Goal: Transaction & Acquisition: Share content

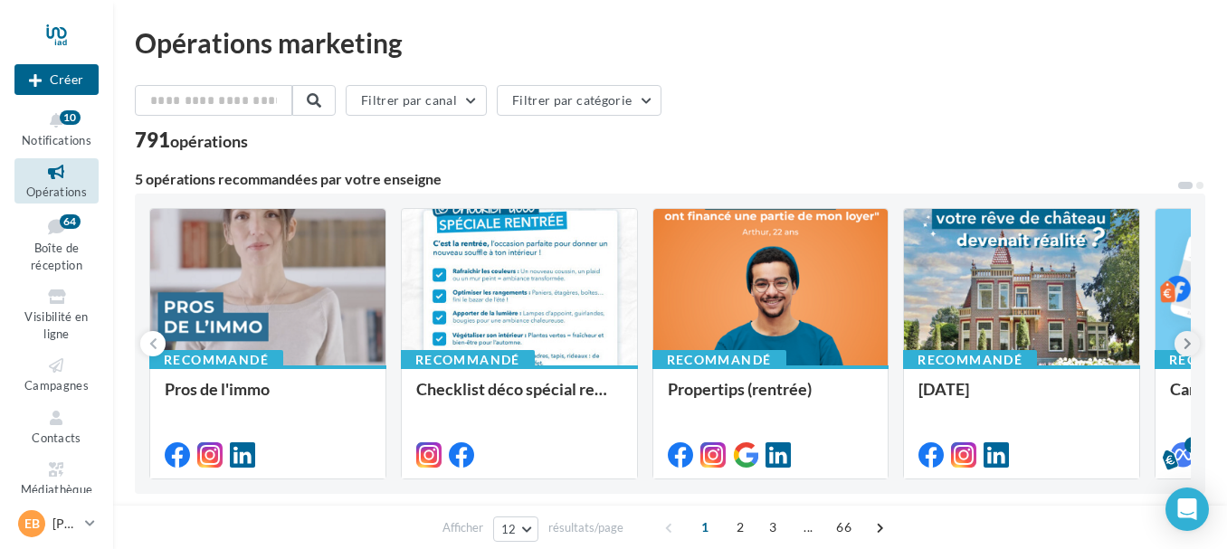
click at [1186, 338] on icon at bounding box center [1187, 344] width 8 height 18
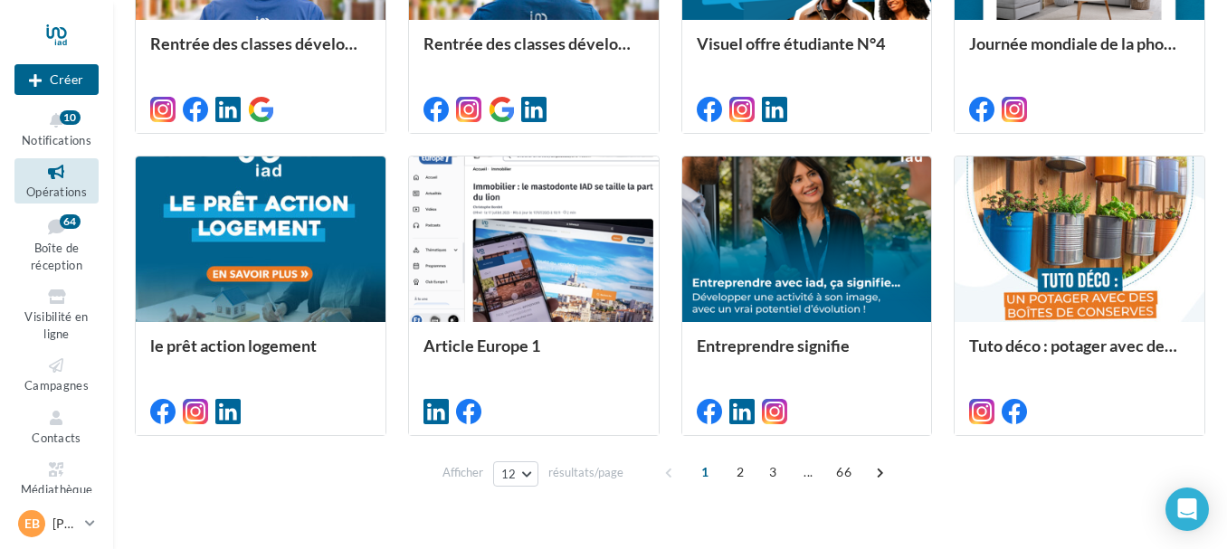
scroll to position [973, 0]
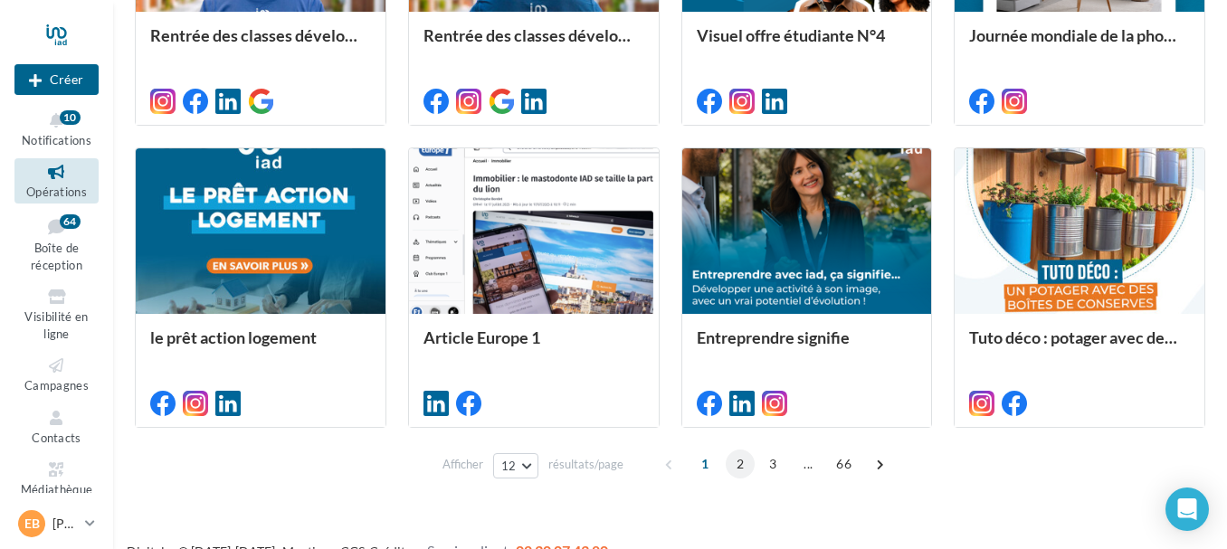
click at [735, 462] on span "2" at bounding box center [739, 464] width 29 height 29
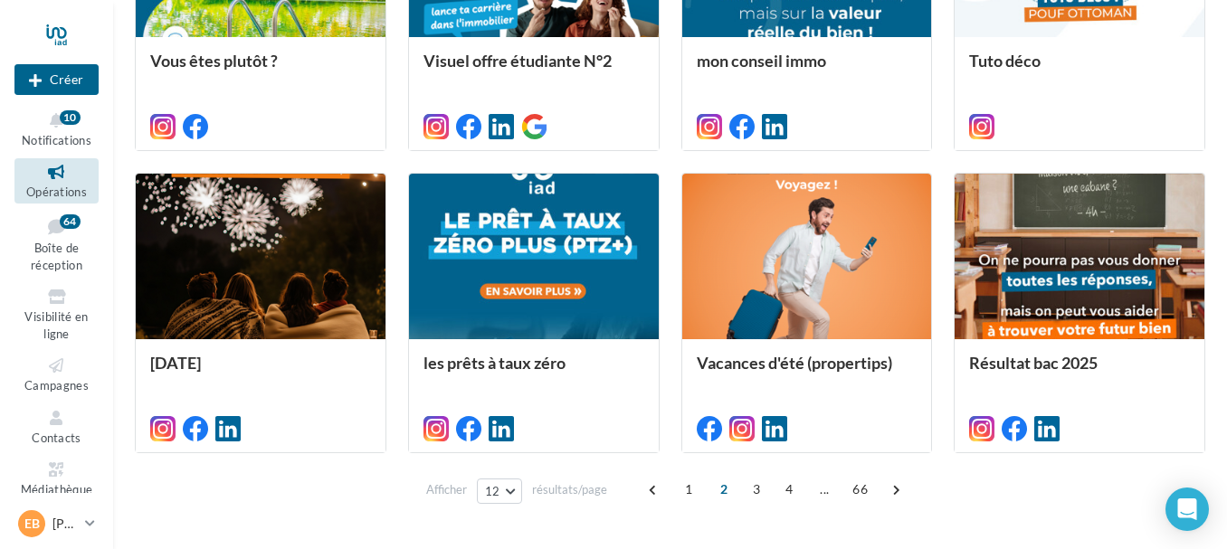
scroll to position [916, 0]
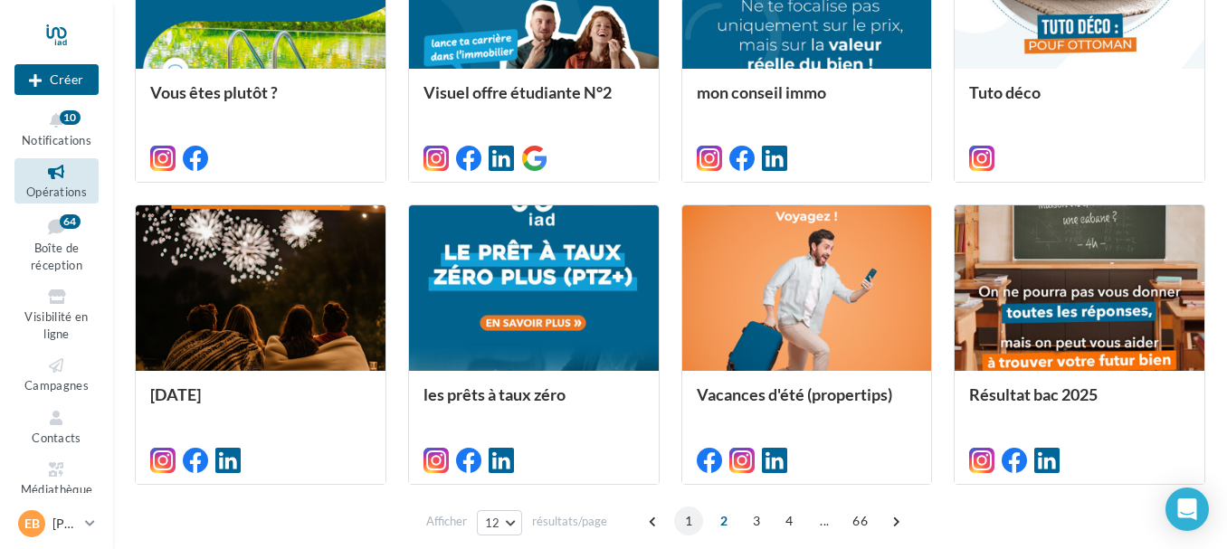
click at [687, 520] on span "1" at bounding box center [688, 521] width 29 height 29
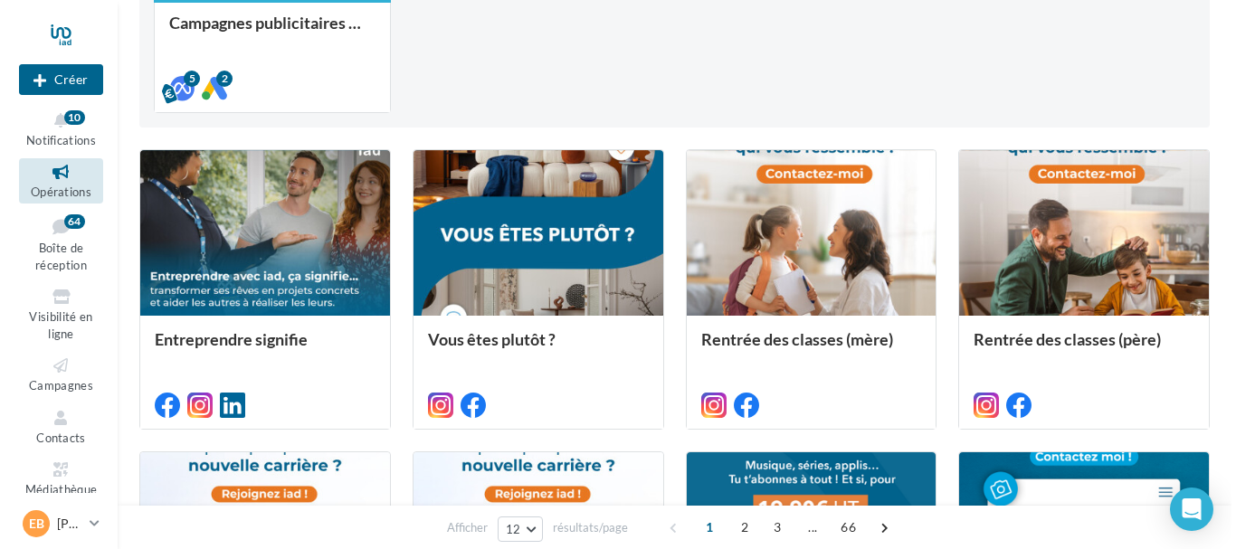
scroll to position [379, 0]
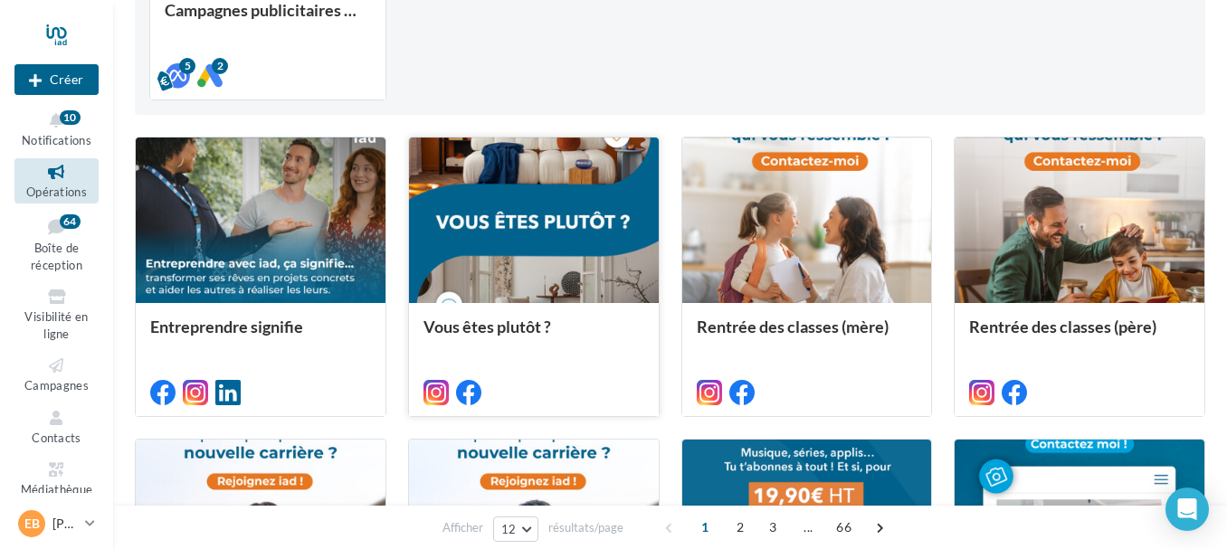
click at [509, 227] on div at bounding box center [534, 220] width 250 height 167
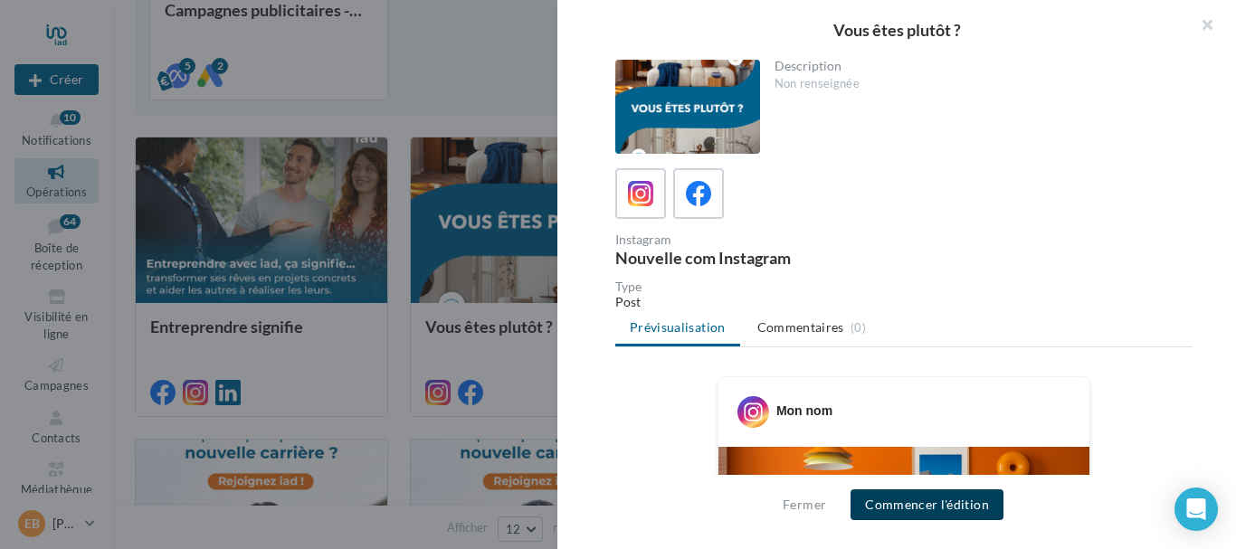
click at [963, 506] on button "Commencer l'édition" at bounding box center [926, 504] width 153 height 31
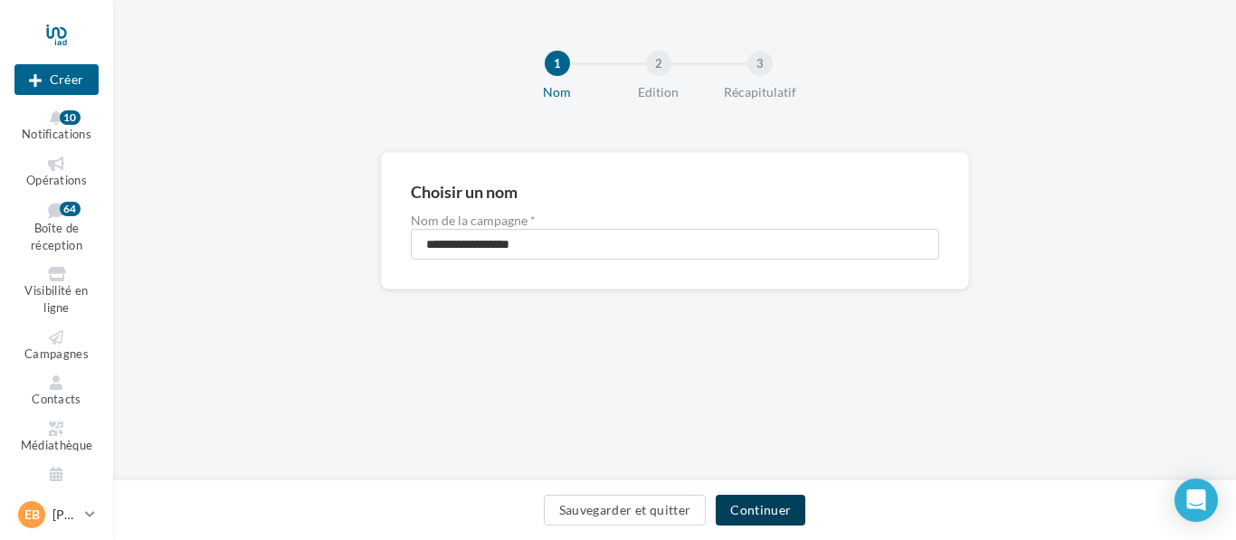
click at [781, 514] on button "Continuer" at bounding box center [760, 510] width 90 height 31
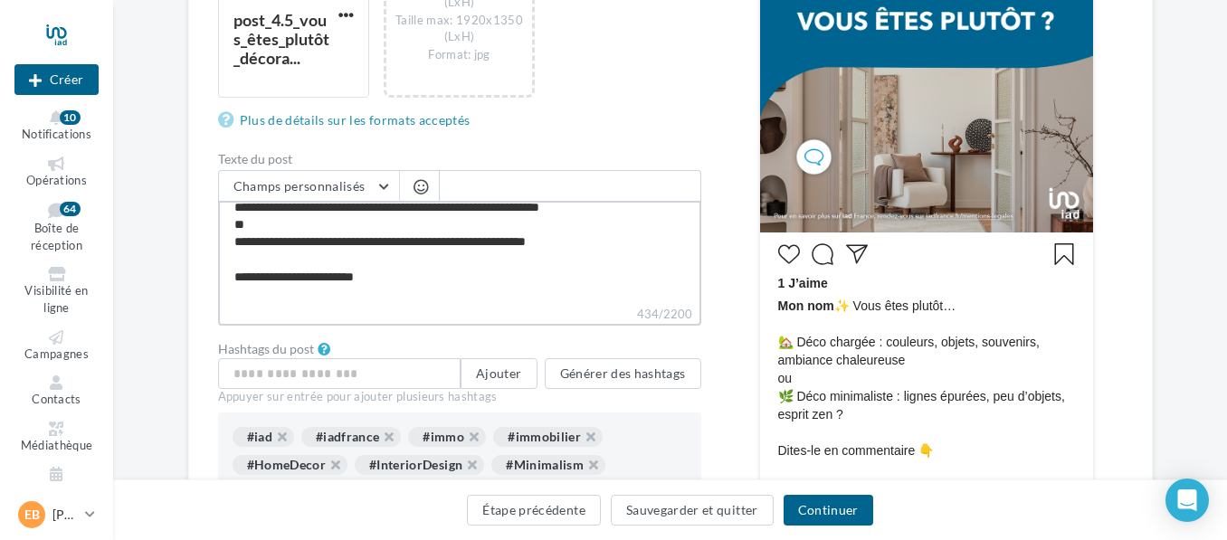
scroll to position [41, 0]
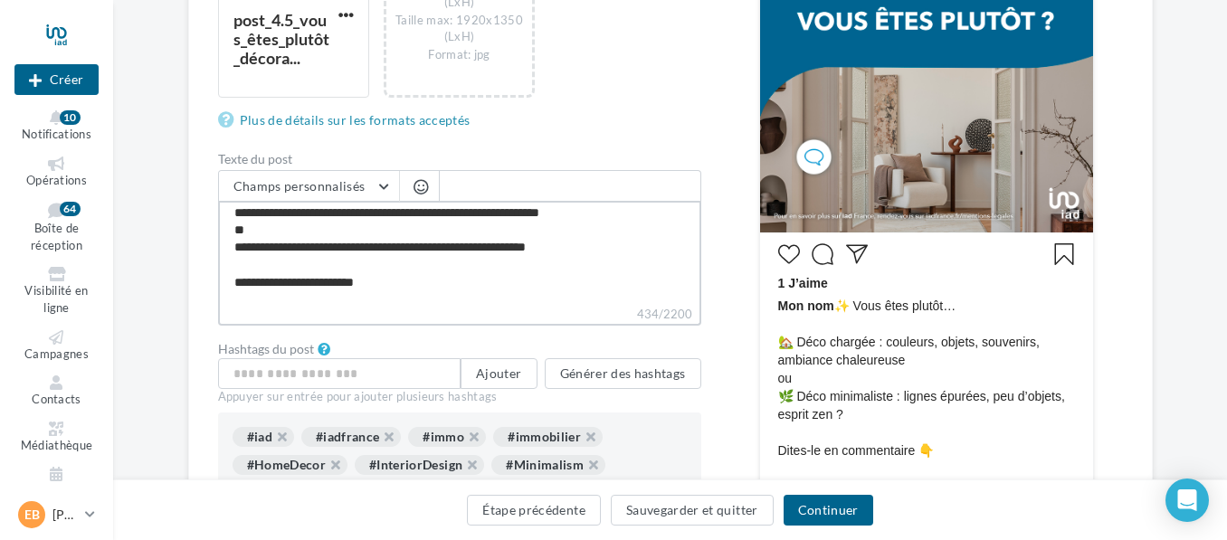
click at [603, 250] on textarea "**********" at bounding box center [459, 253] width 483 height 104
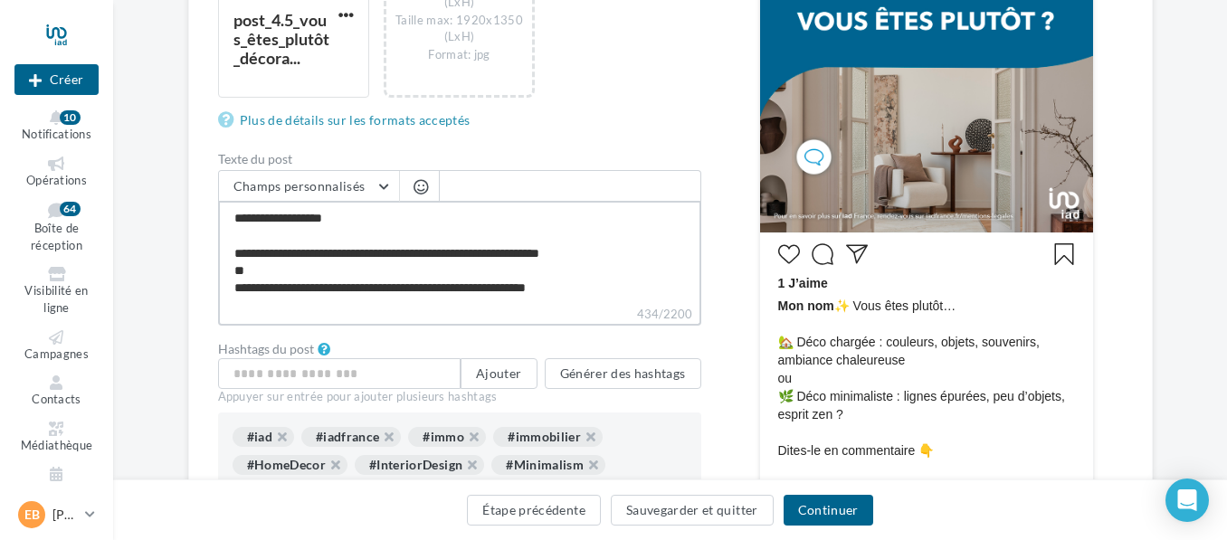
click at [235, 219] on textarea "**********" at bounding box center [459, 253] width 483 height 104
click at [422, 182] on span "button" at bounding box center [420, 186] width 14 height 15
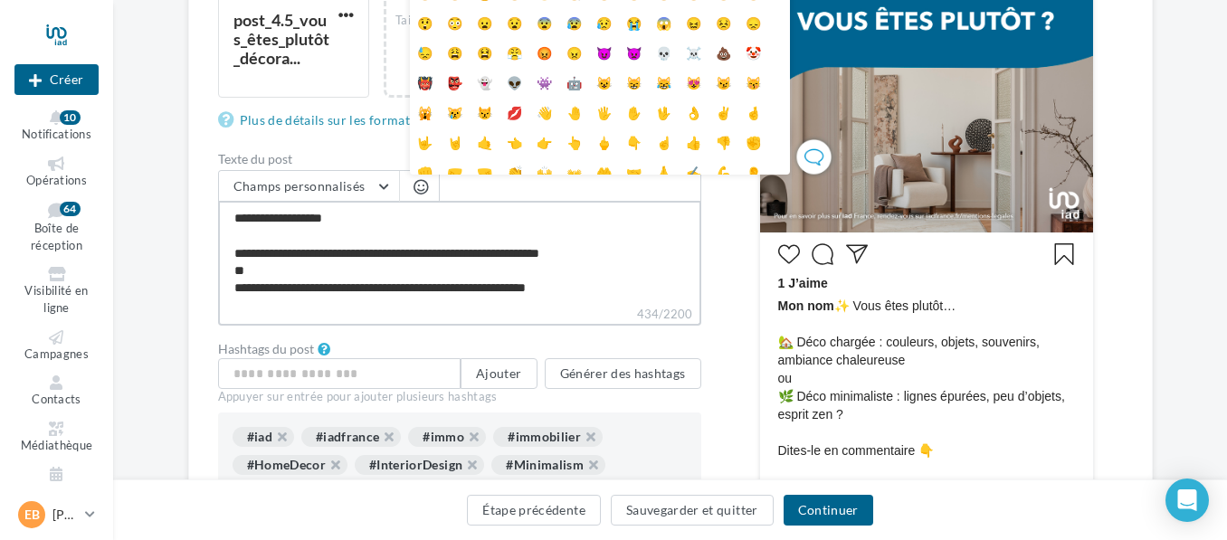
click at [491, 225] on textarea "**********" at bounding box center [459, 253] width 483 height 104
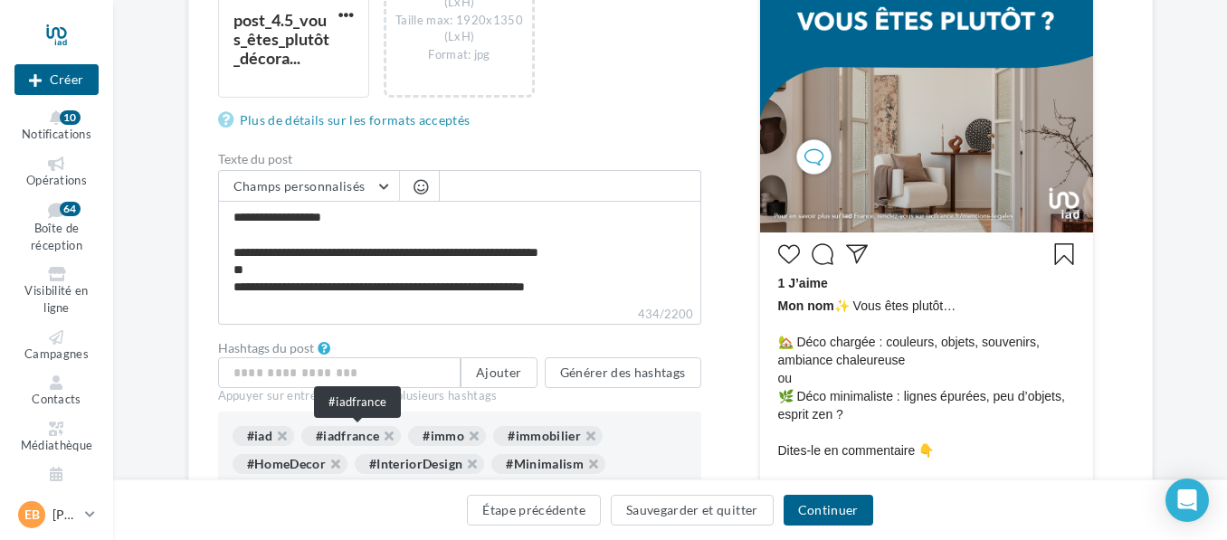
click at [364, 441] on div "#iadfrance" at bounding box center [351, 436] width 100 height 20
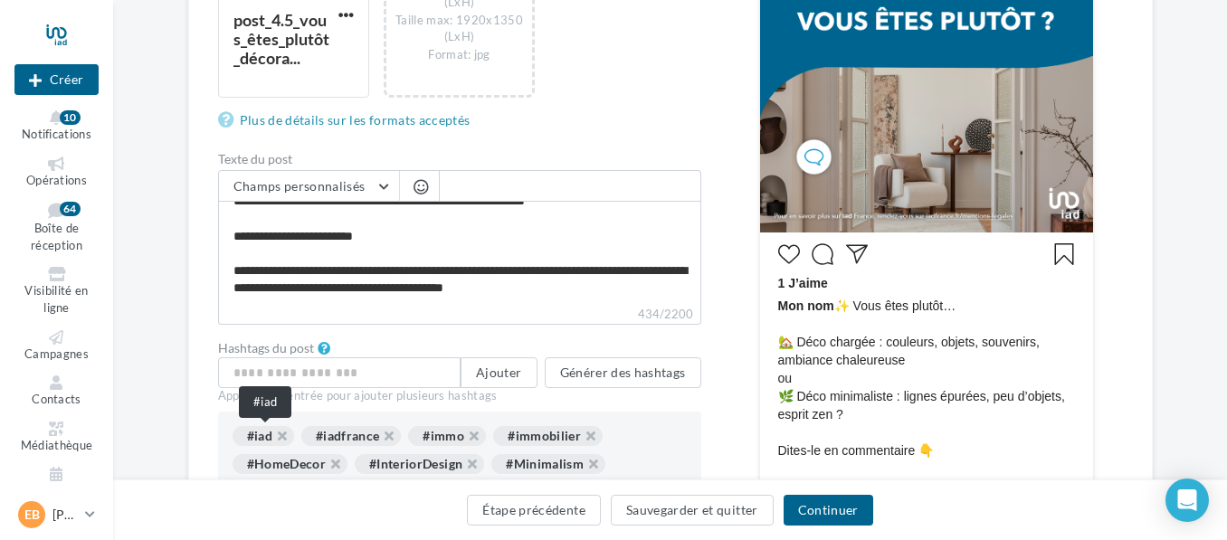
scroll to position [86, 0]
click at [271, 437] on div "#iad" at bounding box center [263, 436] width 62 height 20
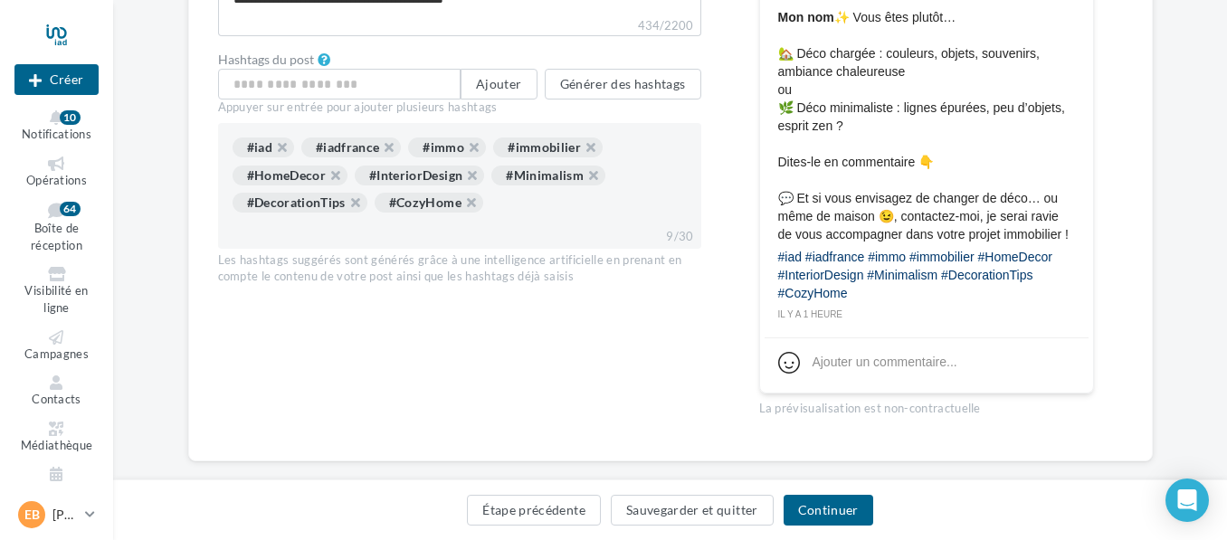
scroll to position [772, 0]
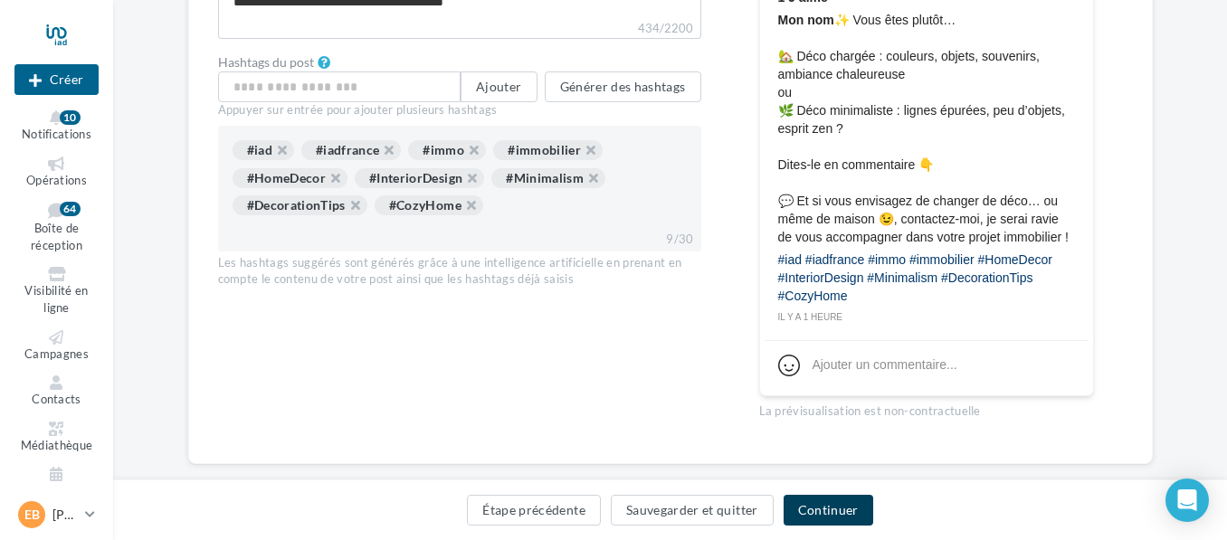
click at [851, 513] on button "Continuer" at bounding box center [828, 510] width 90 height 31
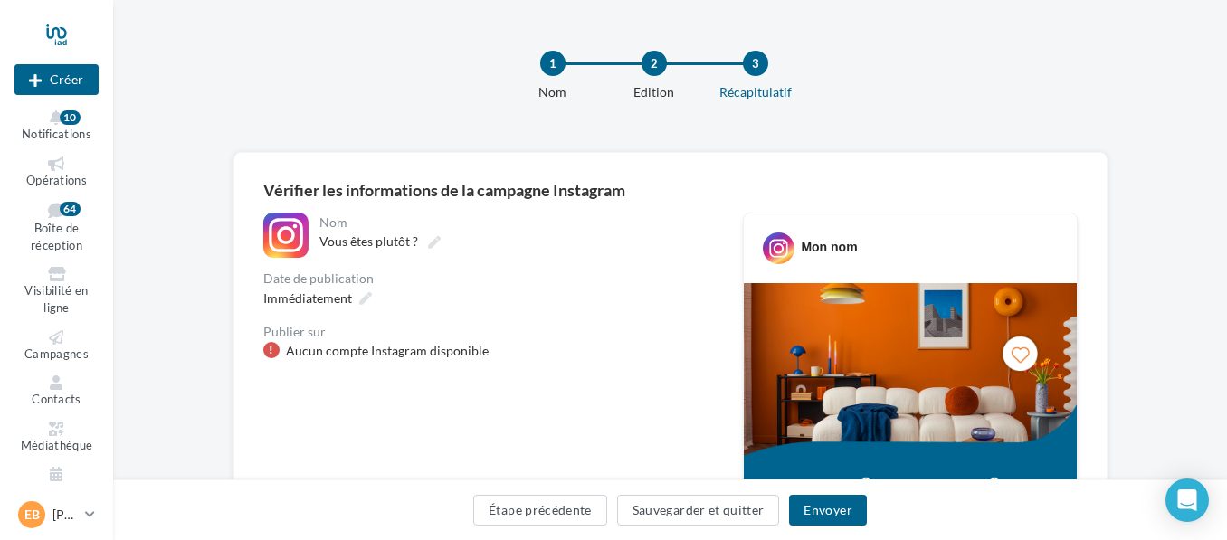
click at [374, 358] on div "Aucun compte Instagram disponible" at bounding box center [387, 351] width 203 height 18
click at [391, 348] on div "Aucun compte Instagram disponible" at bounding box center [387, 351] width 203 height 18
click at [844, 508] on button "Envoyer" at bounding box center [827, 510] width 77 height 31
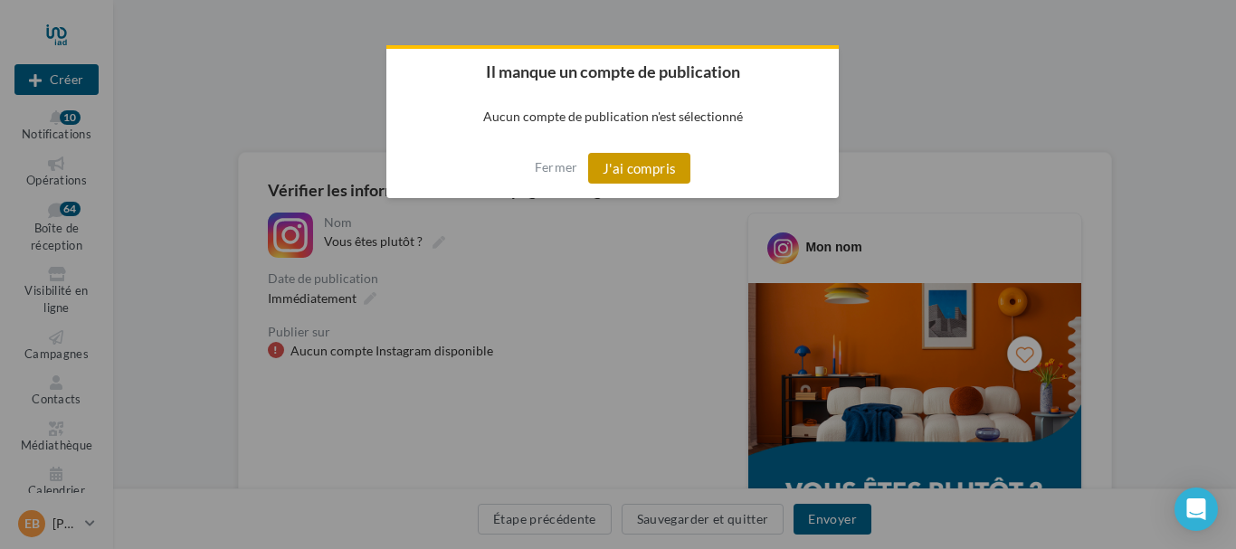
click at [650, 162] on button "J'ai compris" at bounding box center [639, 168] width 103 height 31
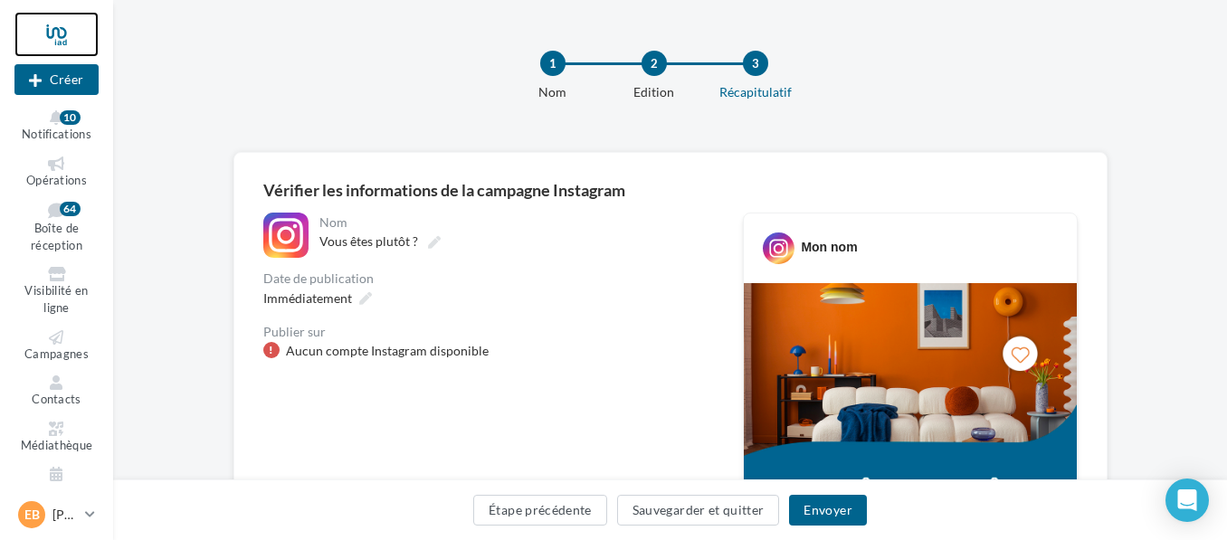
click at [61, 35] on div at bounding box center [56, 34] width 84 height 45
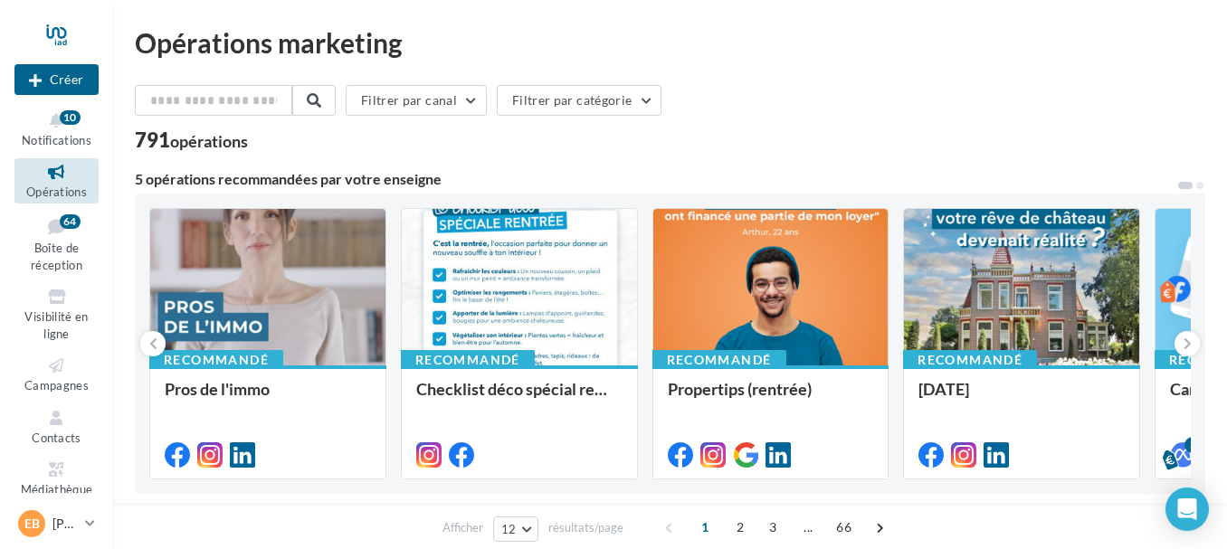
scroll to position [67, 0]
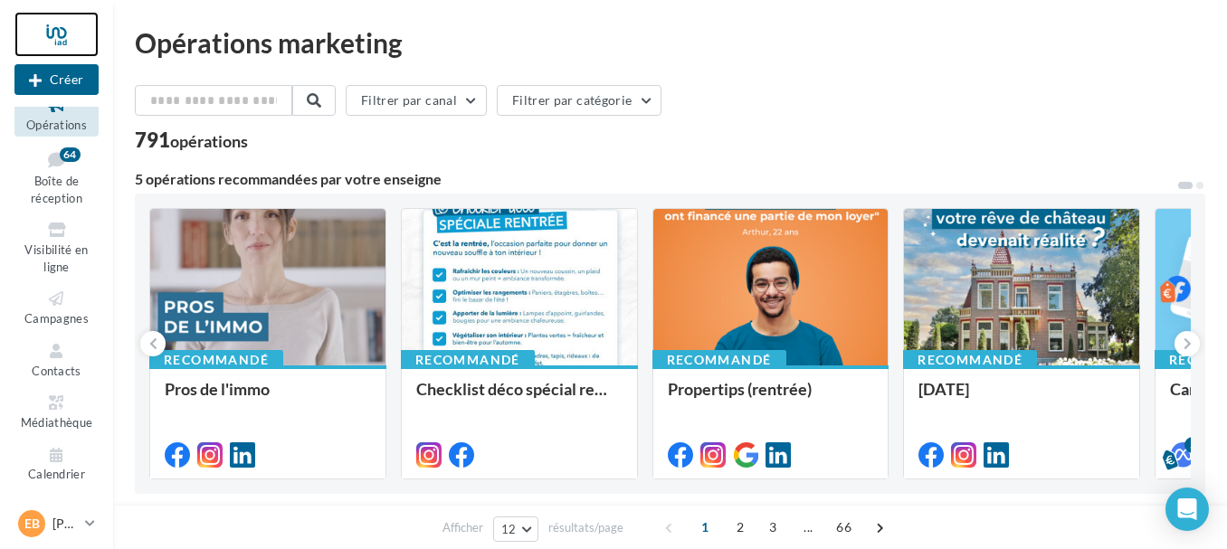
click at [60, 36] on div at bounding box center [56, 34] width 84 height 45
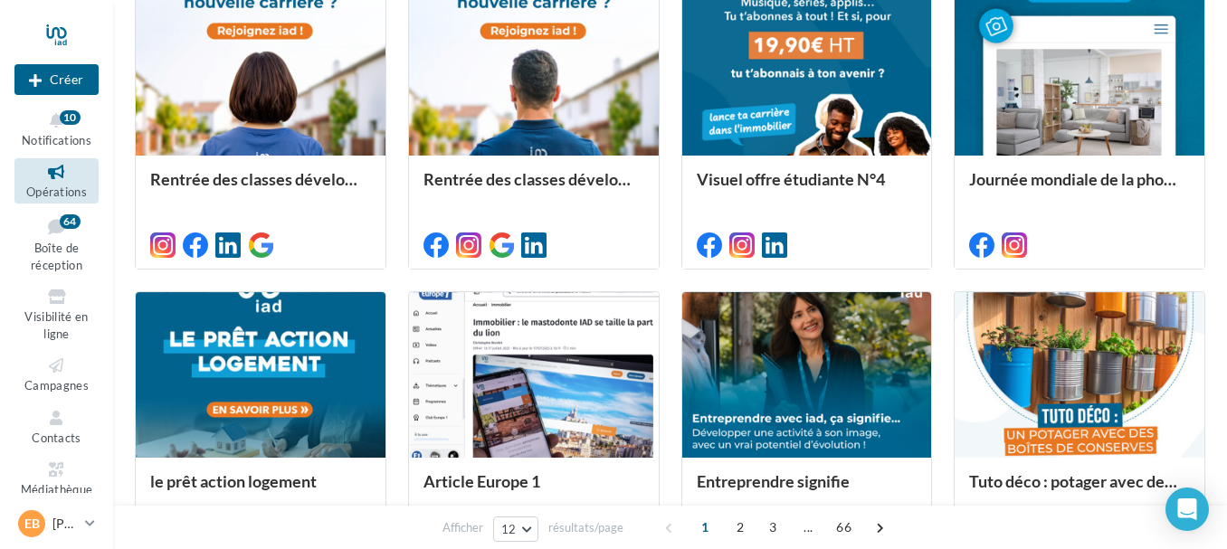
scroll to position [832, 0]
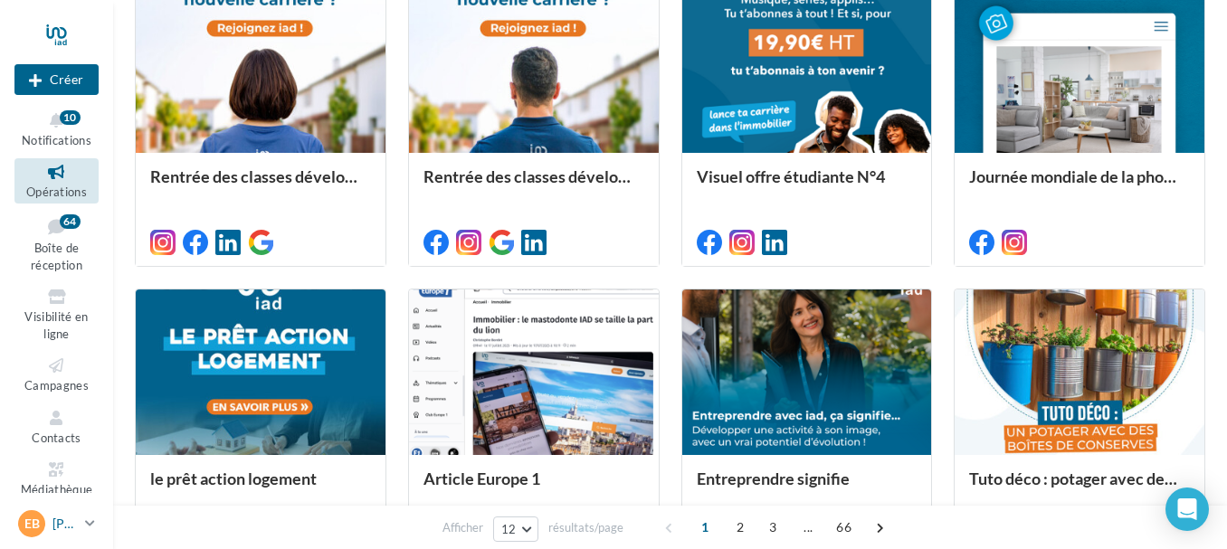
click at [46, 516] on div "EB Eve BENSIAM eve.bensiam@iadfrance.fr" at bounding box center [48, 523] width 60 height 27
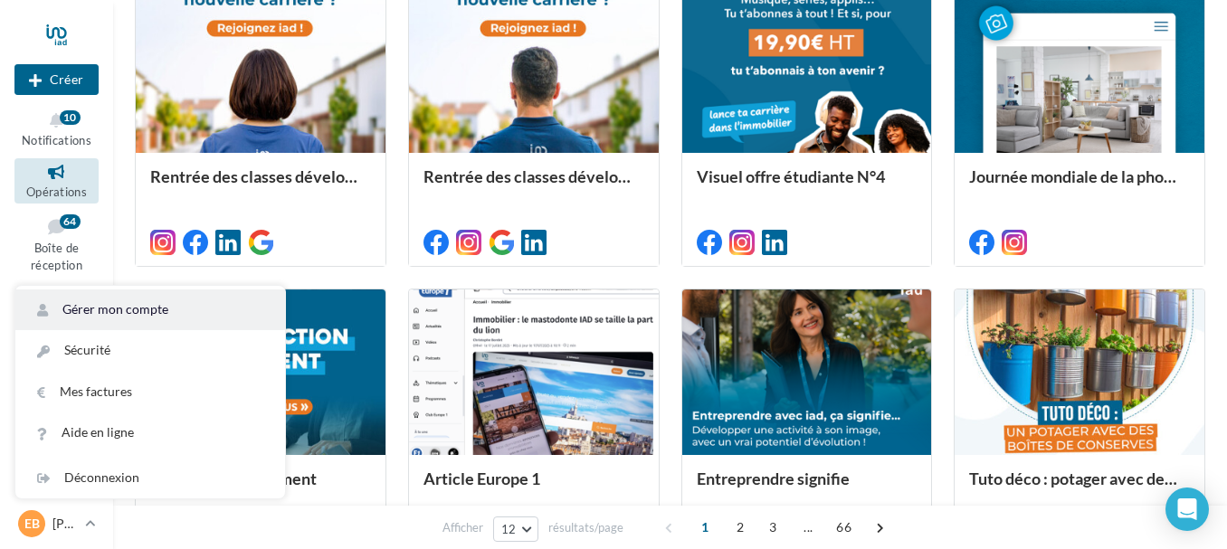
click at [168, 314] on link "Gérer mon compte" at bounding box center [150, 309] width 270 height 41
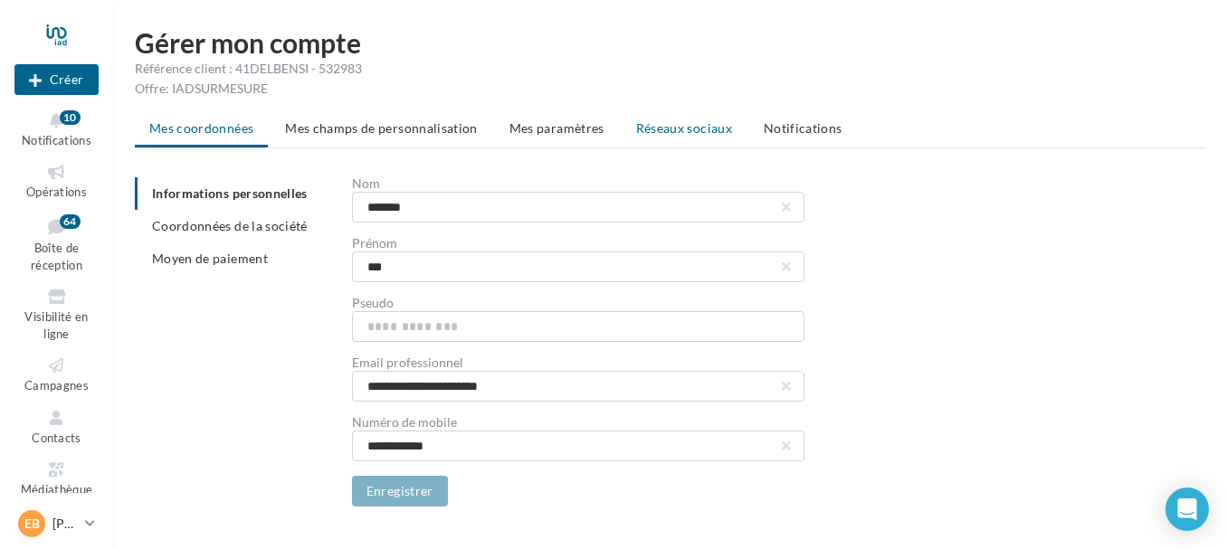
click at [692, 126] on span "Réseaux sociaux" at bounding box center [684, 127] width 96 height 15
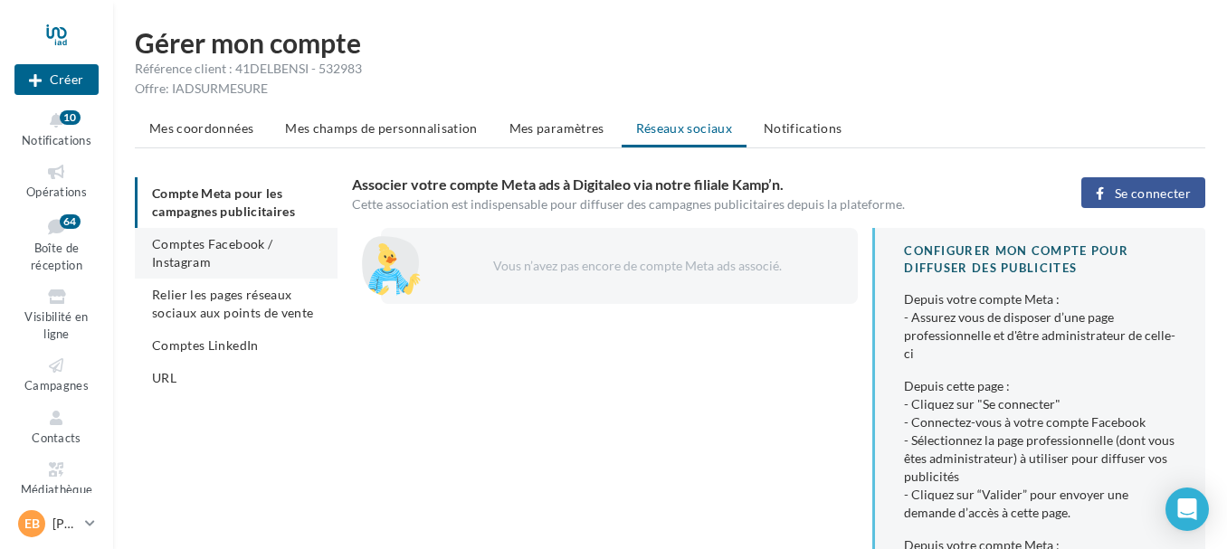
click at [222, 239] on span "Comptes Facebook / Instagram" at bounding box center [212, 252] width 120 height 33
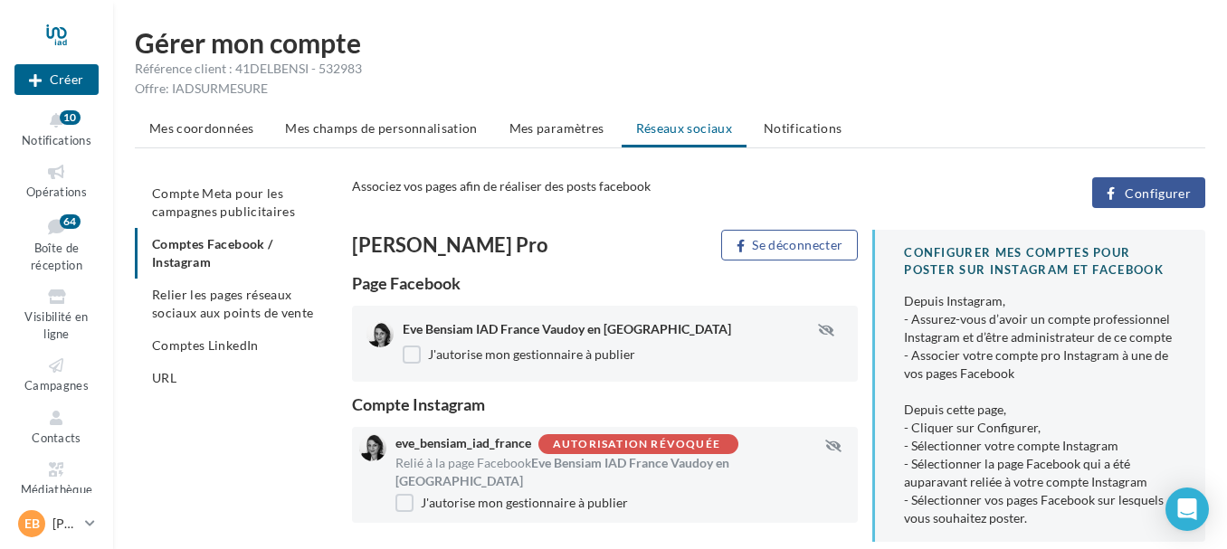
scroll to position [85, 0]
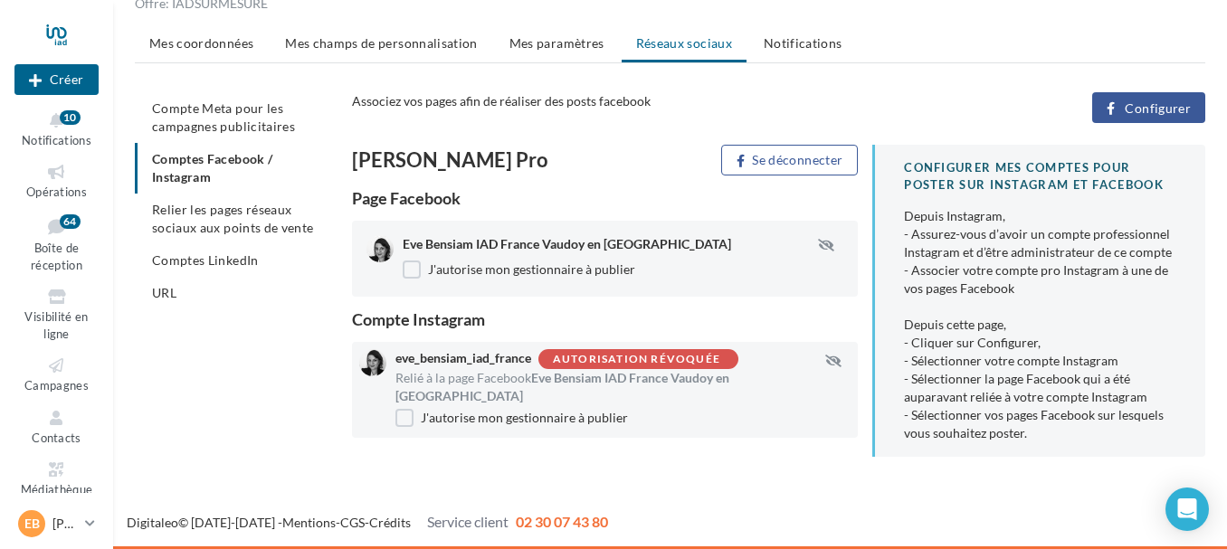
click at [733, 349] on div "Autorisation révoquée" at bounding box center [638, 359] width 200 height 20
click at [204, 259] on span "Comptes LinkedIn" at bounding box center [205, 259] width 107 height 15
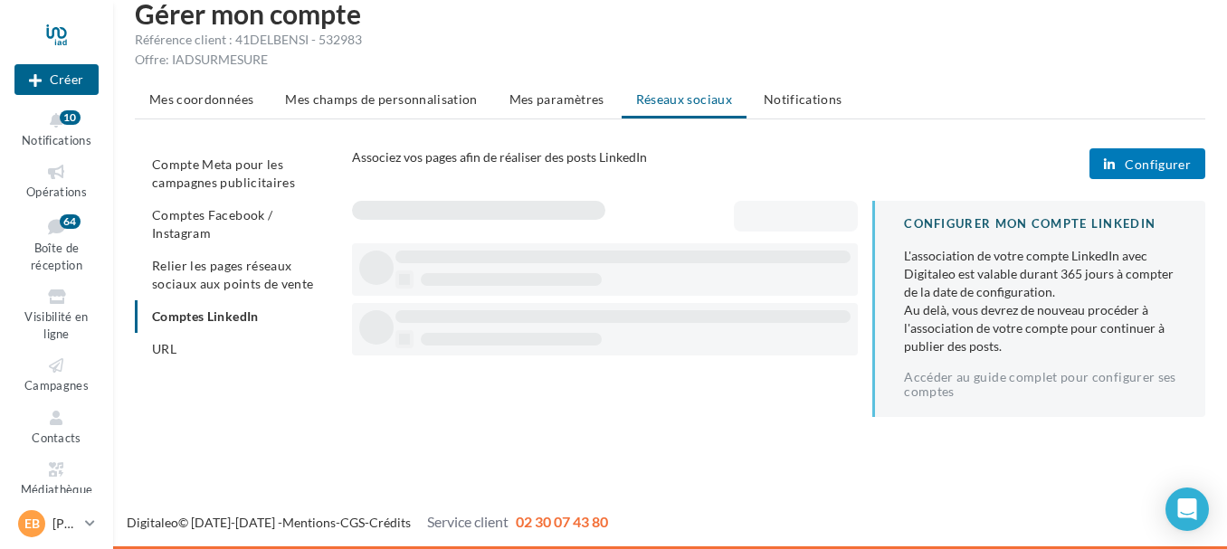
scroll to position [29, 0]
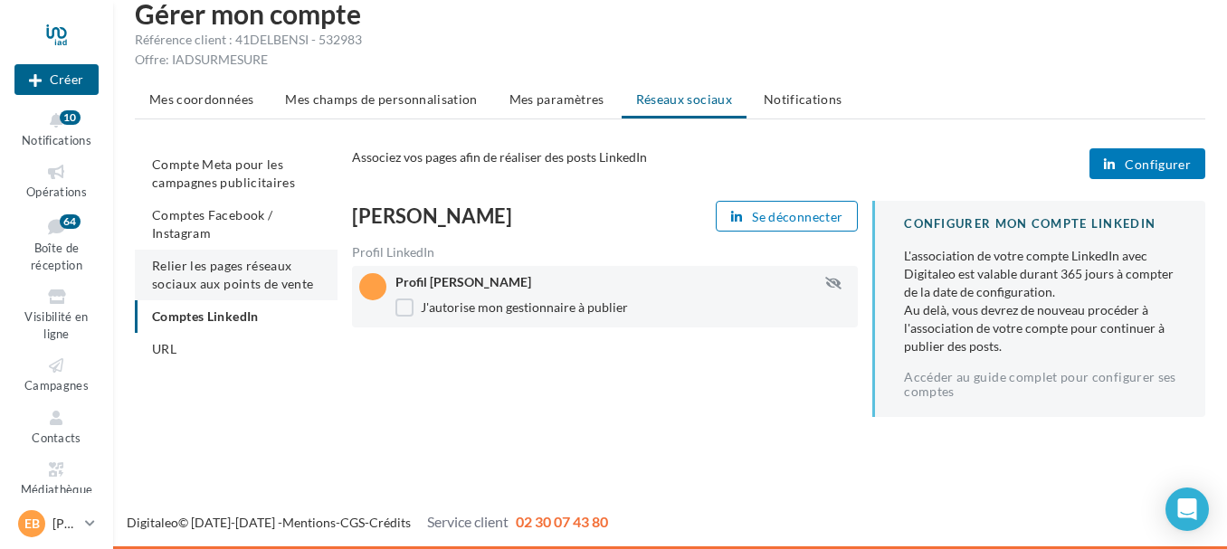
click at [220, 271] on span "Relier les pages réseaux sociaux aux points de vente" at bounding box center [232, 274] width 161 height 33
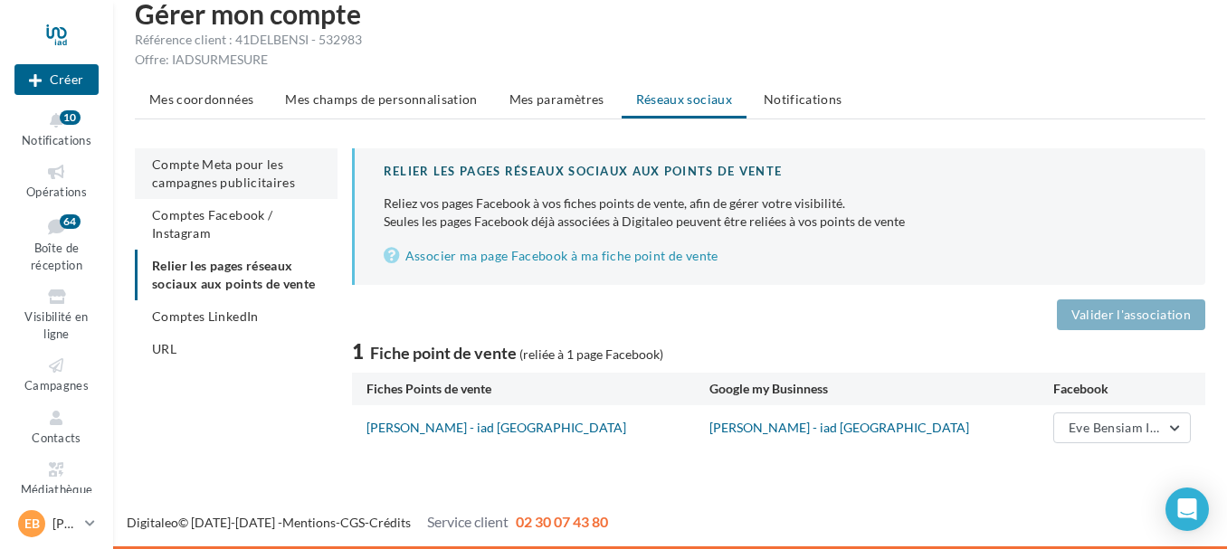
scroll to position [29, 0]
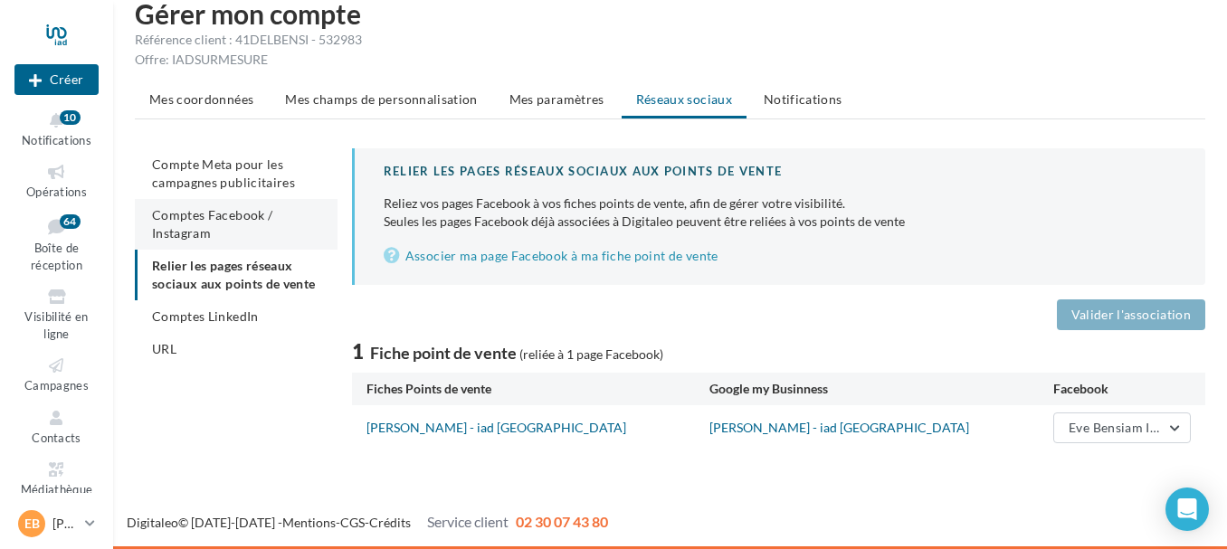
click at [242, 230] on li "Comptes Facebook / Instagram" at bounding box center [236, 224] width 203 height 51
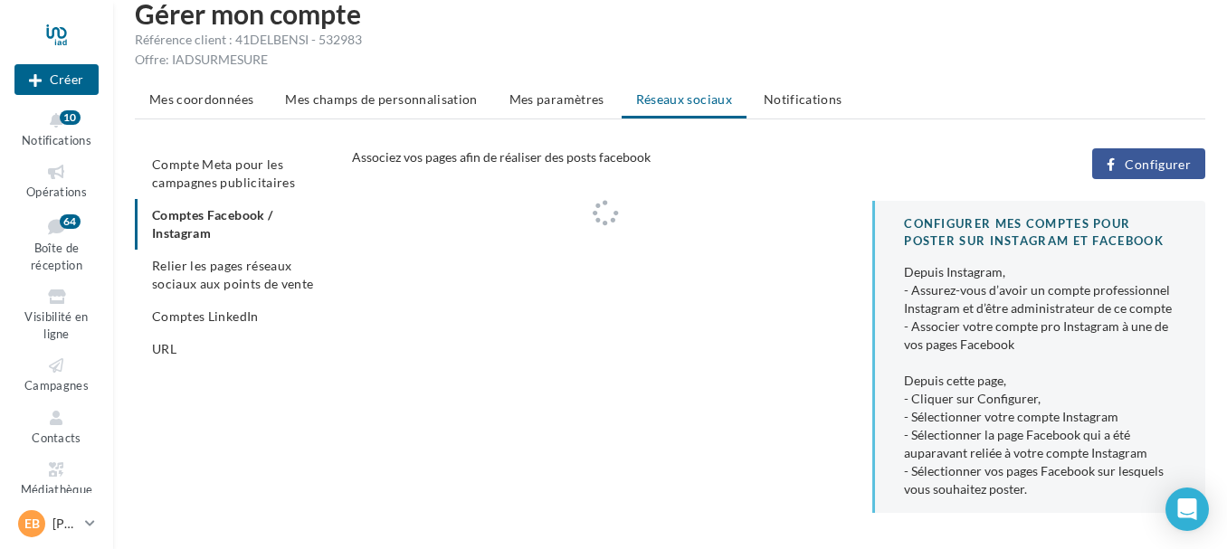
scroll to position [85, 0]
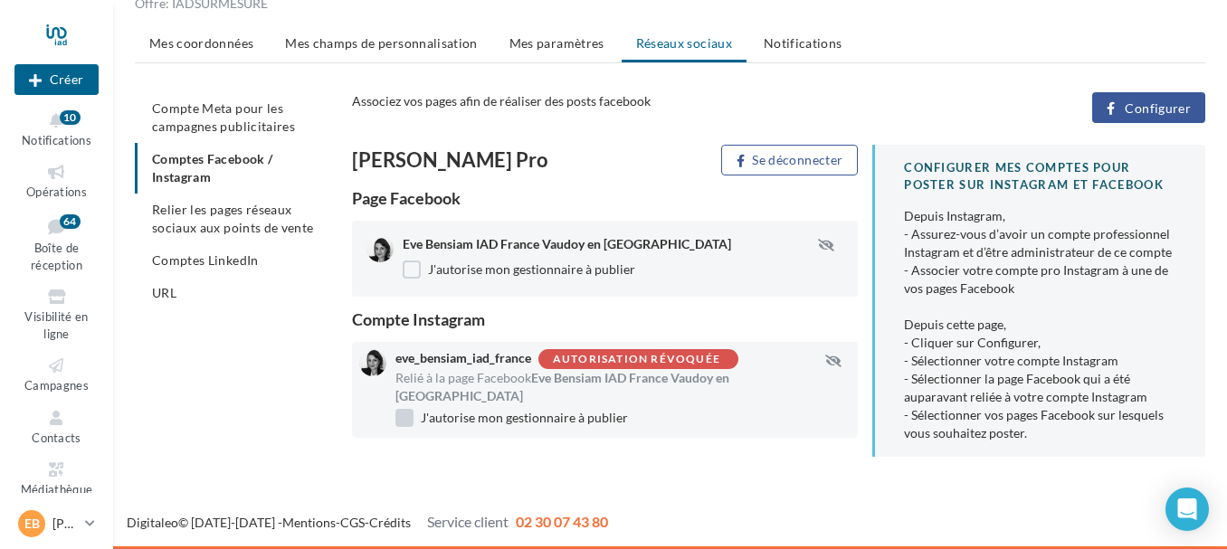
click at [408, 409] on label "J'autorise mon gestionnaire à publier" at bounding box center [511, 418] width 232 height 18
click at [709, 354] on div "Autorisation révoquée" at bounding box center [636, 360] width 167 height 12
click at [212, 213] on span "Relier les pages réseaux sociaux aux points de vente" at bounding box center [232, 218] width 161 height 33
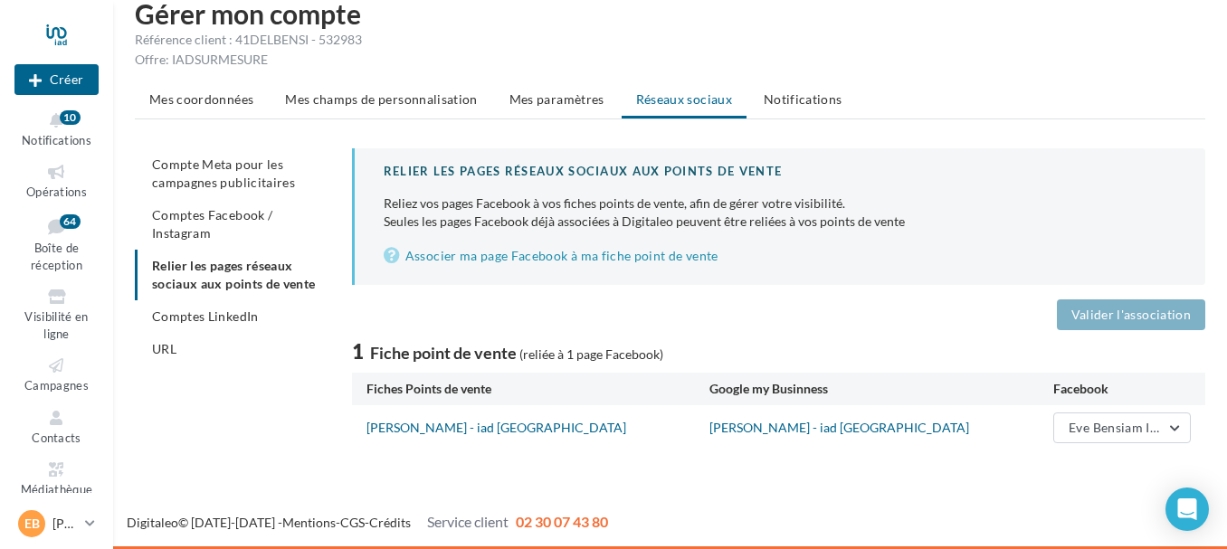
scroll to position [29, 0]
click at [248, 119] on div "Mes coordonnées Mes champs de personnalisation Mes paramètres Réseaux sociaux N…" at bounding box center [670, 266] width 1070 height 367
click at [248, 168] on span "Compte Meta pour les campagnes publicitaires" at bounding box center [223, 172] width 143 height 33
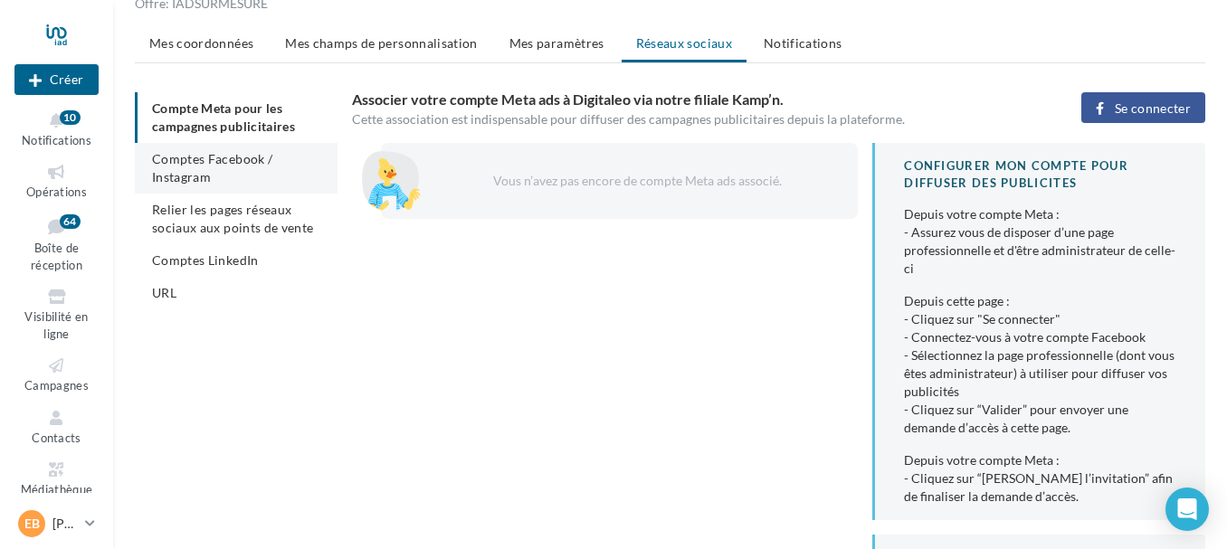
click at [211, 178] on span "Comptes Facebook / Instagram" at bounding box center [212, 167] width 120 height 33
